Goal: Obtain resource: Download file/media

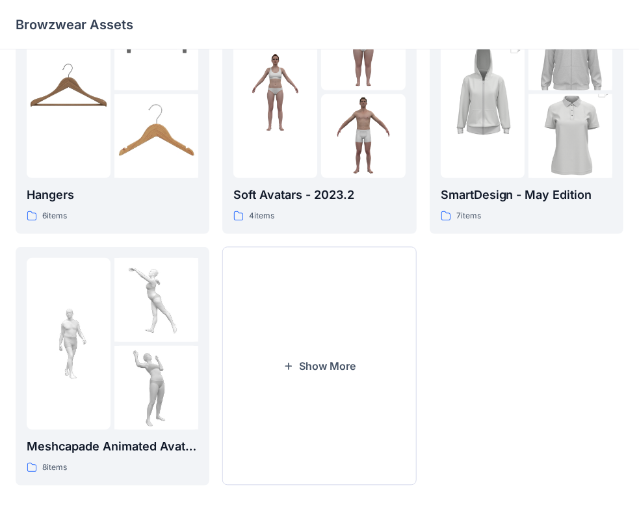
scroll to position [322, 0]
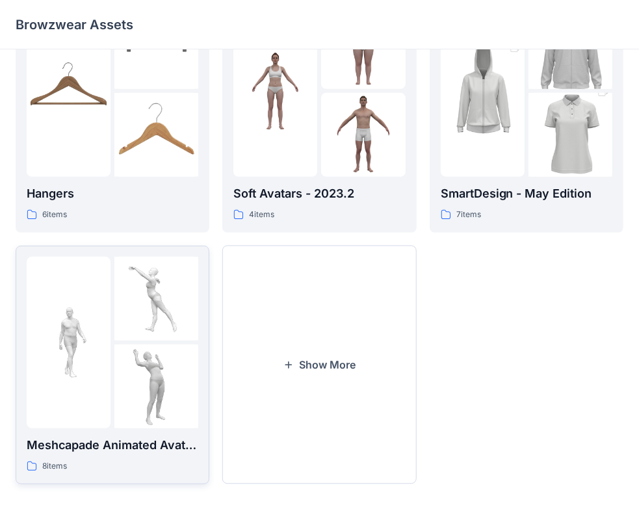
click at [53, 441] on p "Meshcapade Animated Avatars" at bounding box center [112, 445] width 171 height 18
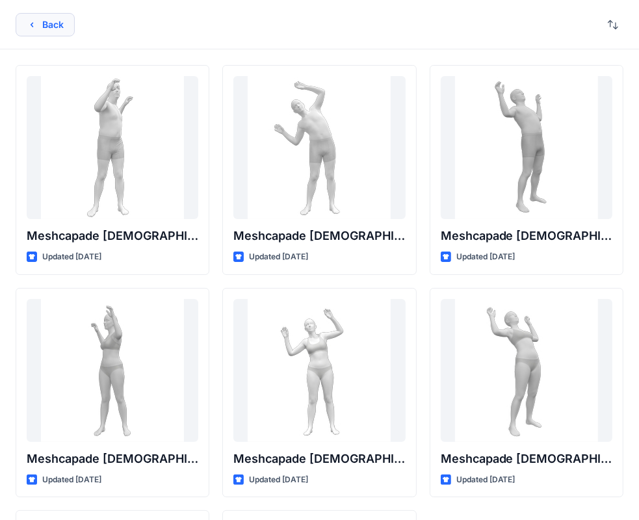
click at [52, 16] on button "Back" at bounding box center [45, 24] width 59 height 23
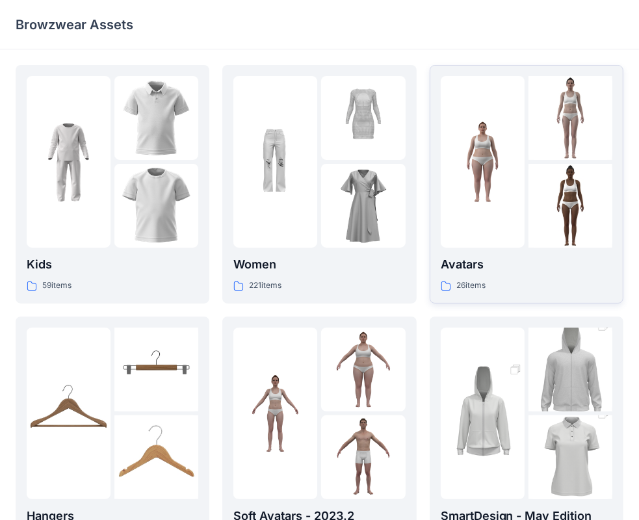
click at [470, 268] on p "Avatars" at bounding box center [525, 264] width 171 height 18
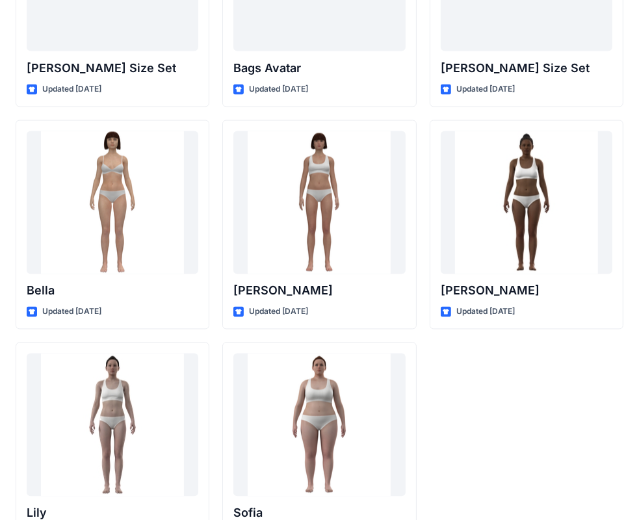
scroll to position [1548, 0]
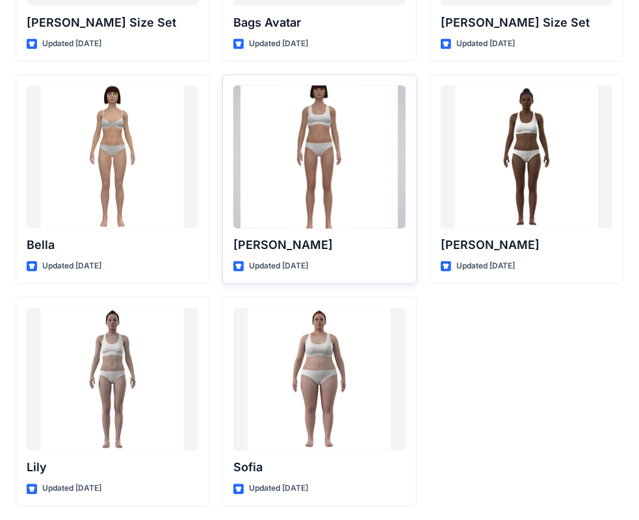
click at [311, 136] on div at bounding box center [318, 157] width 171 height 143
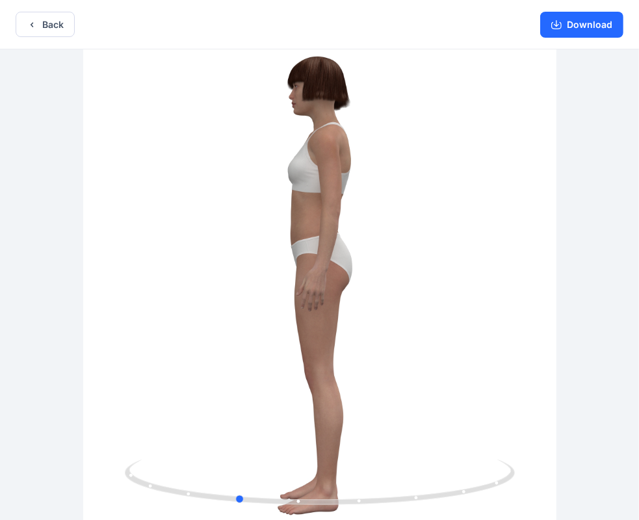
drag, startPoint x: 355, startPoint y: 290, endPoint x: 272, endPoint y: 290, distance: 82.5
click at [272, 290] on div at bounding box center [319, 285] width 639 height 473
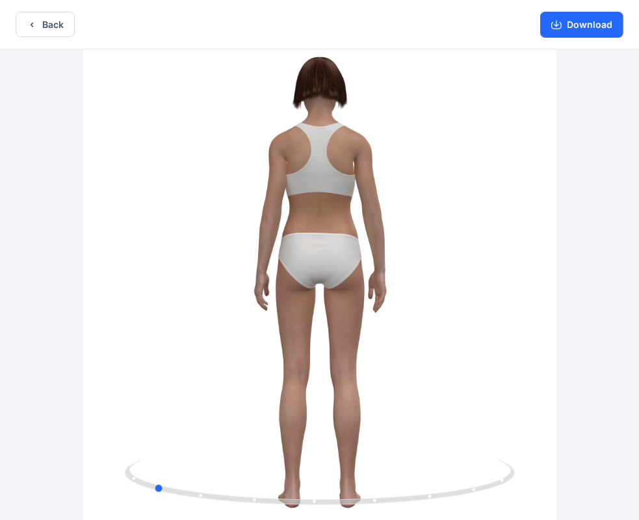
drag, startPoint x: 366, startPoint y: 288, endPoint x: 283, endPoint y: 286, distance: 83.8
click at [283, 286] on div at bounding box center [319, 285] width 639 height 473
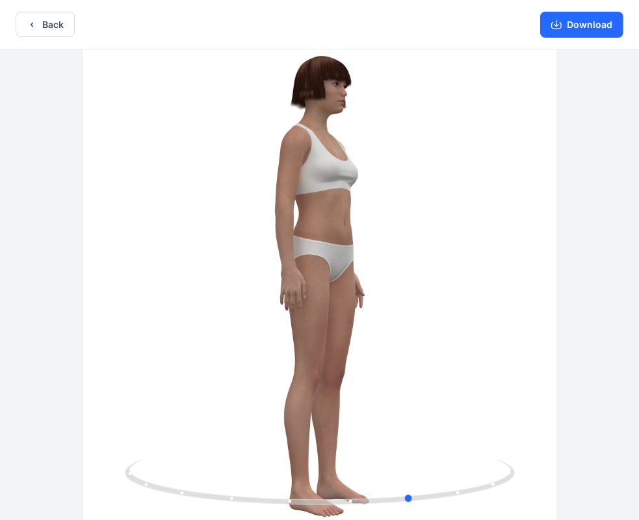
drag, startPoint x: 370, startPoint y: 291, endPoint x: 239, endPoint y: 286, distance: 131.3
click at [239, 286] on div at bounding box center [319, 285] width 639 height 473
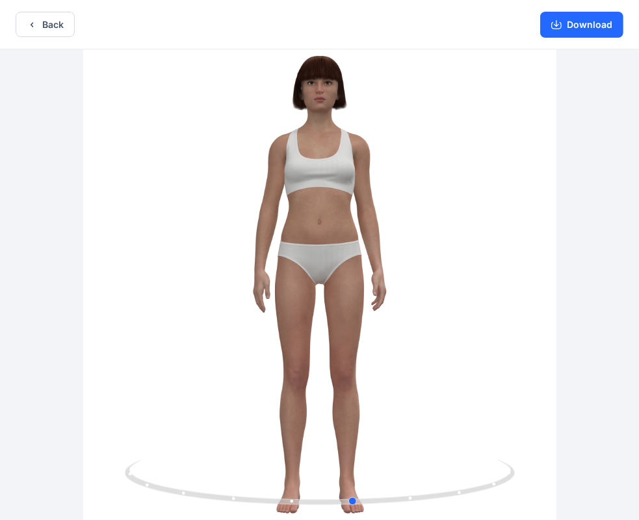
drag, startPoint x: 344, startPoint y: 304, endPoint x: 286, endPoint y: 299, distance: 58.0
click at [286, 299] on div at bounding box center [319, 285] width 639 height 473
click at [42, 27] on button "Back" at bounding box center [45, 24] width 59 height 25
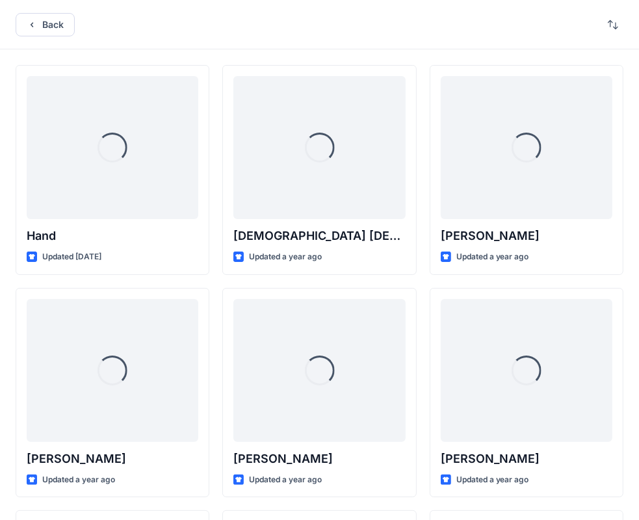
scroll to position [1548, 0]
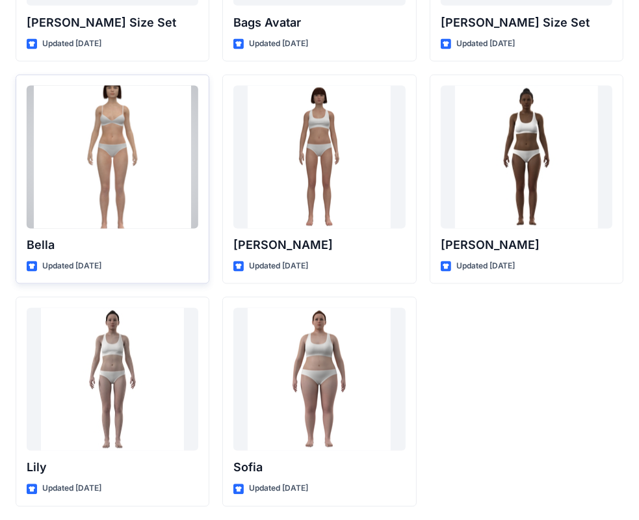
click at [108, 119] on div at bounding box center [112, 157] width 171 height 143
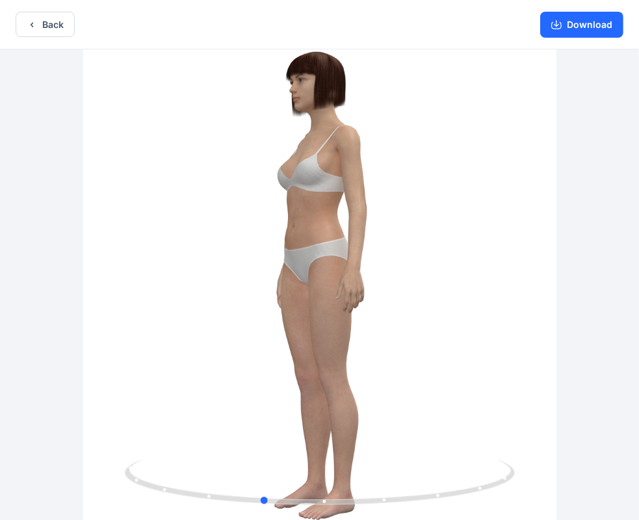
drag, startPoint x: 346, startPoint y: 277, endPoint x: 288, endPoint y: 266, distance: 58.2
click at [288, 266] on div at bounding box center [319, 285] width 639 height 473
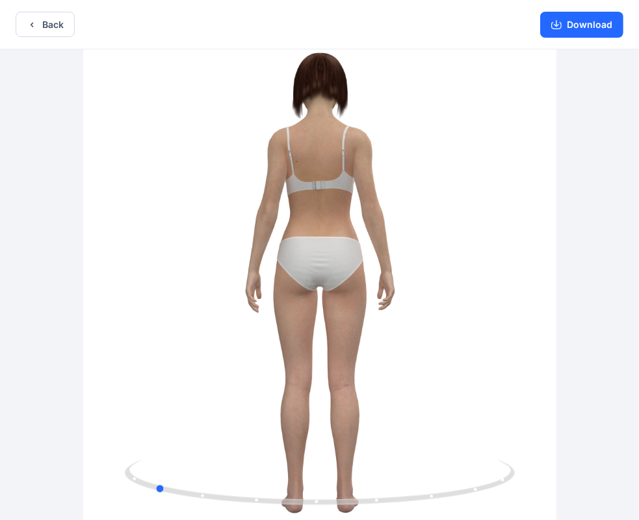
drag, startPoint x: 386, startPoint y: 277, endPoint x: 278, endPoint y: 271, distance: 108.0
click at [278, 271] on div at bounding box center [319, 285] width 639 height 473
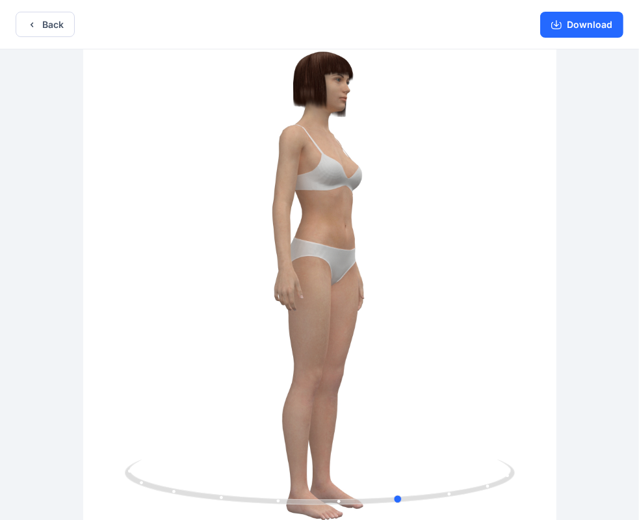
drag, startPoint x: 405, startPoint y: 289, endPoint x: 261, endPoint y: 285, distance: 143.6
click at [261, 285] on div at bounding box center [319, 285] width 639 height 473
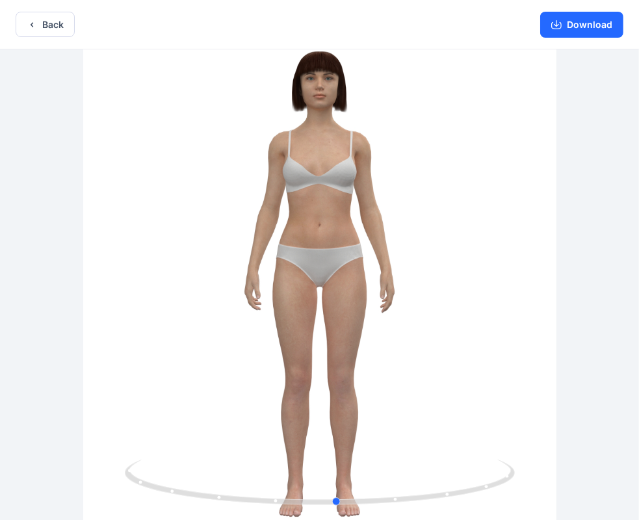
drag, startPoint x: 426, startPoint y: 292, endPoint x: 362, endPoint y: 294, distance: 63.7
click at [362, 294] on div at bounding box center [319, 285] width 639 height 473
click at [579, 27] on button "Download" at bounding box center [581, 25] width 83 height 26
click at [55, 31] on button "Back" at bounding box center [45, 24] width 59 height 25
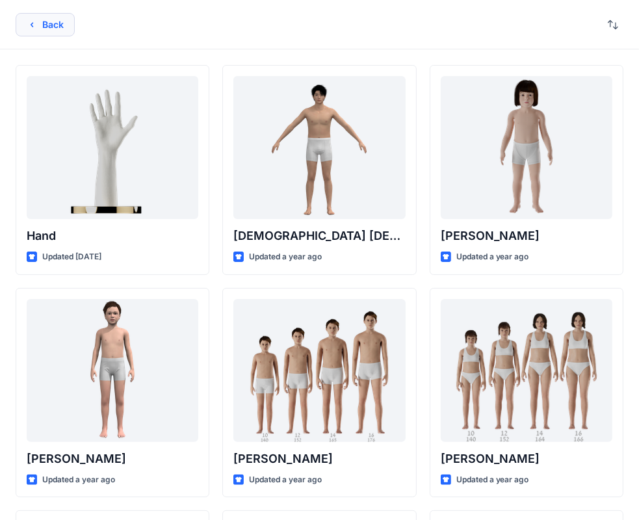
click at [52, 29] on button "Back" at bounding box center [45, 24] width 59 height 23
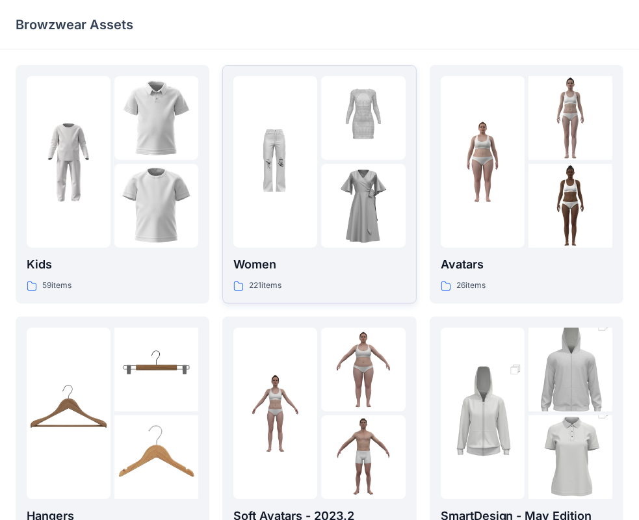
click at [268, 184] on img at bounding box center [275, 162] width 84 height 84
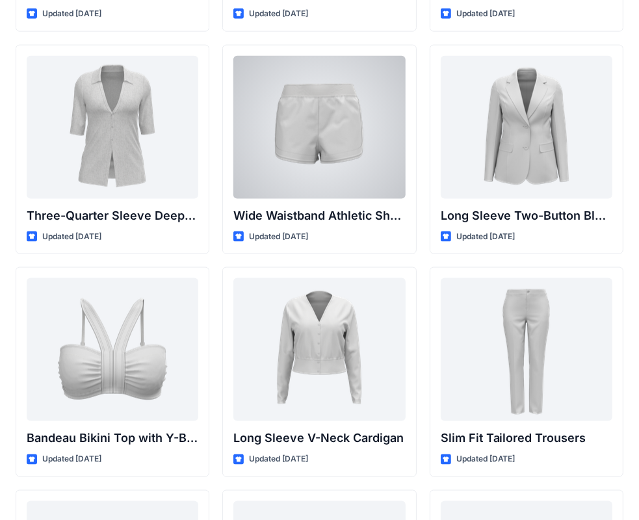
scroll to position [1133, 0]
click at [316, 143] on div at bounding box center [318, 127] width 171 height 143
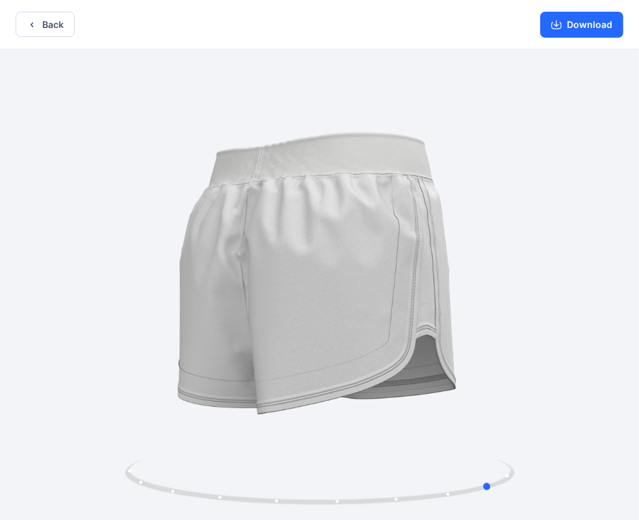
drag, startPoint x: 443, startPoint y: 292, endPoint x: 227, endPoint y: 277, distance: 216.8
click at [227, 277] on div at bounding box center [319, 285] width 639 height 473
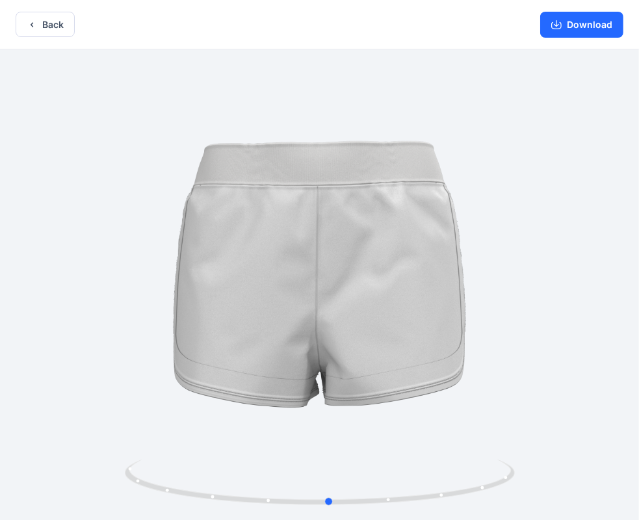
drag, startPoint x: 426, startPoint y: 298, endPoint x: 262, endPoint y: 297, distance: 163.7
click at [262, 297] on div at bounding box center [319, 285] width 639 height 473
click at [569, 25] on button "Download" at bounding box center [581, 25] width 83 height 26
